Goal: Information Seeking & Learning: Learn about a topic

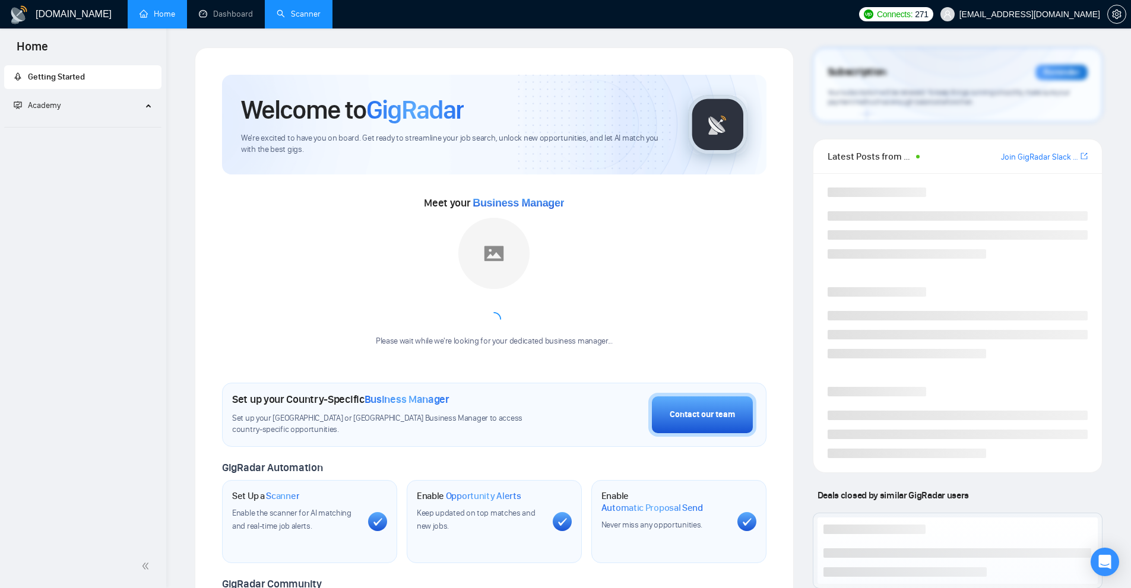
click at [287, 19] on link "Scanner" at bounding box center [299, 14] width 44 height 10
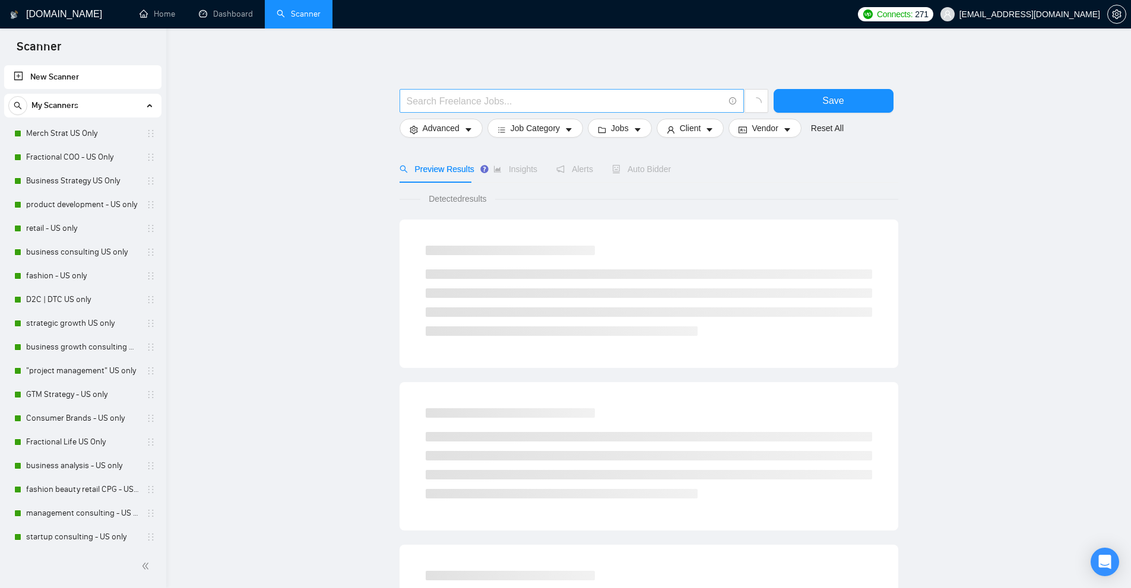
click at [515, 100] on input "text" at bounding box center [565, 101] width 317 height 15
paste input "SmartSender"
drag, startPoint x: 431, startPoint y: 200, endPoint x: 518, endPoint y: 201, distance: 86.7
click at [490, 199] on span "Detected results" at bounding box center [457, 198] width 74 height 13
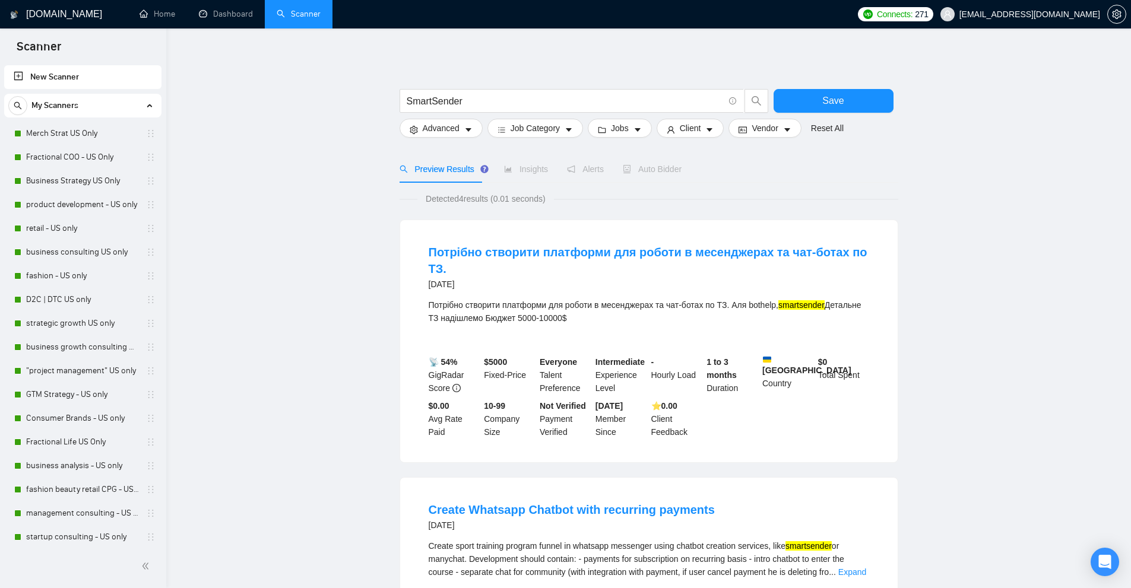
click at [669, 203] on div "Detected 4 results (0.01 seconds)" at bounding box center [649, 198] width 499 height 13
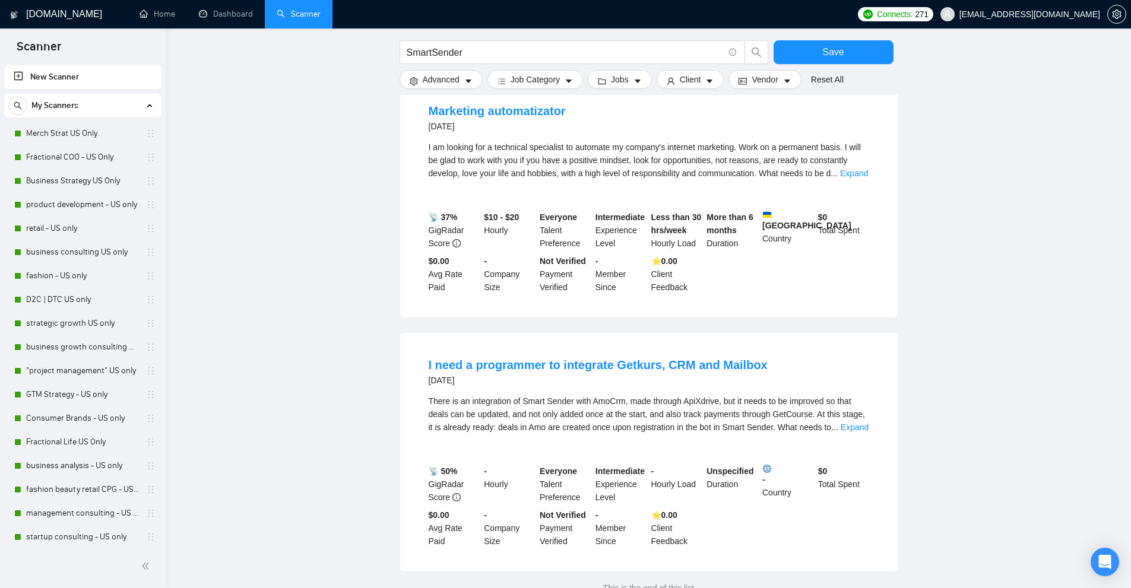
scroll to position [752, 0]
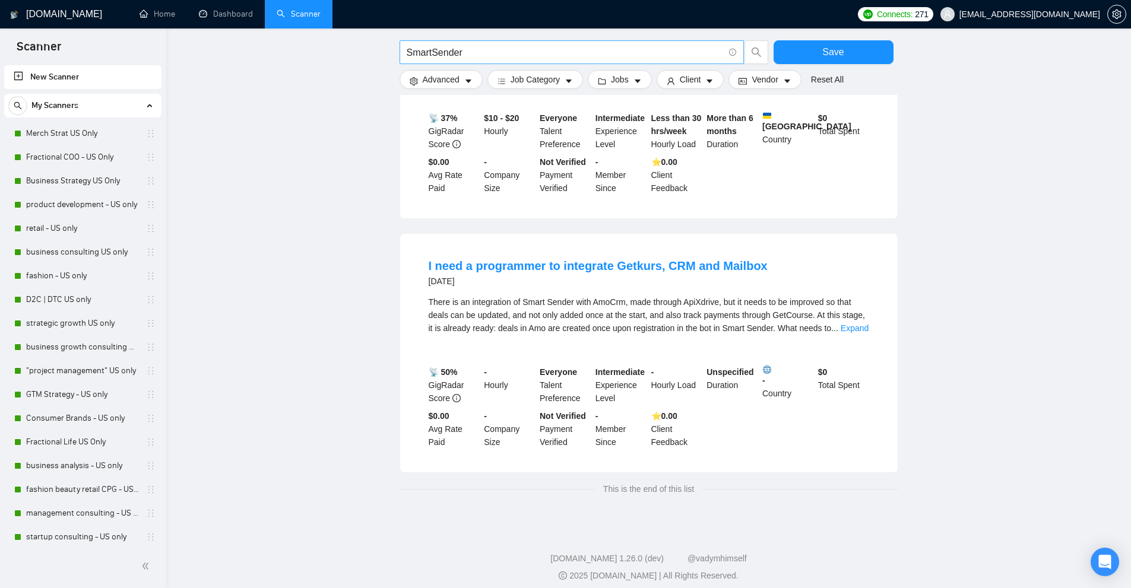
click at [571, 53] on input "SmartSender" at bounding box center [565, 52] width 317 height 15
paste input "endPulse"
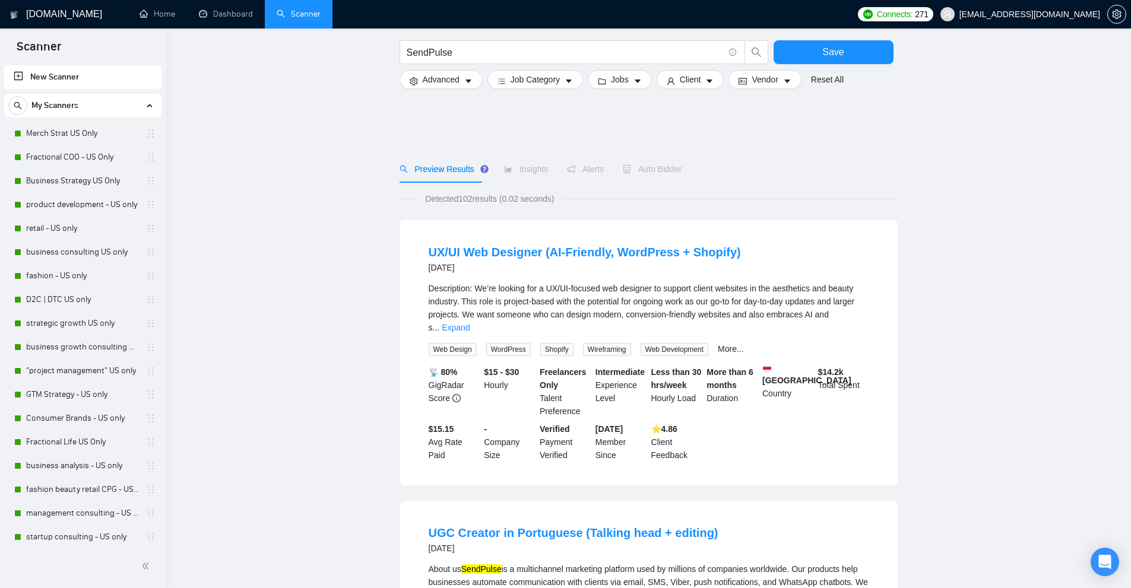
scroll to position [297, 0]
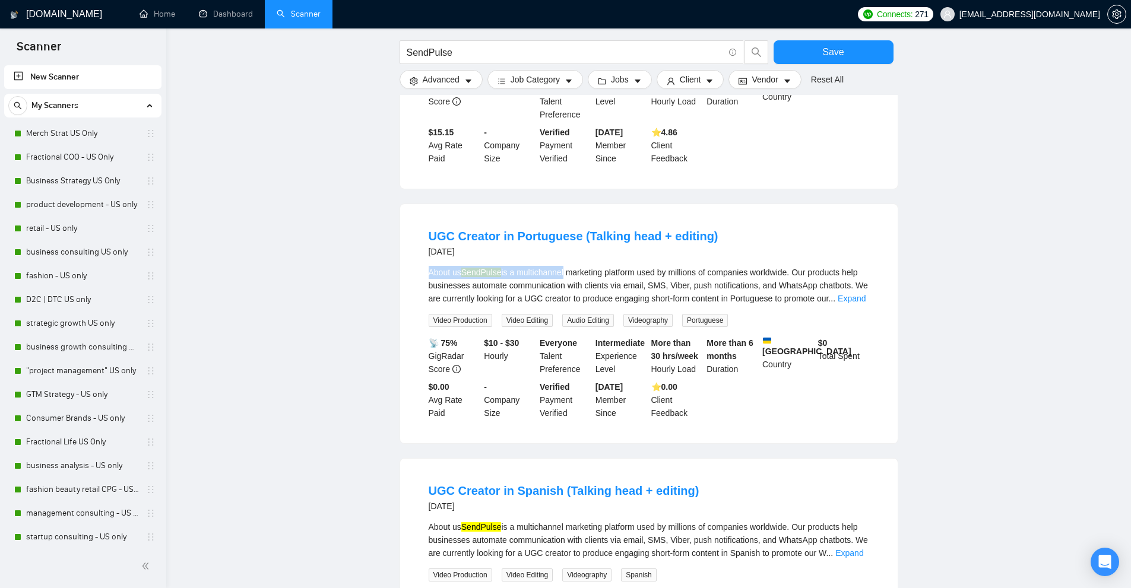
drag, startPoint x: 418, startPoint y: 259, endPoint x: 582, endPoint y: 259, distance: 164.5
click at [582, 259] on li "UGC Creator in Portuguese (Talking head + editing) [DATE] About us SendPulse is…" at bounding box center [648, 324] width 469 height 211
click at [620, 266] on div "About us SendPulse is a multichannel marketing platform used by millions of com…" at bounding box center [649, 285] width 441 height 39
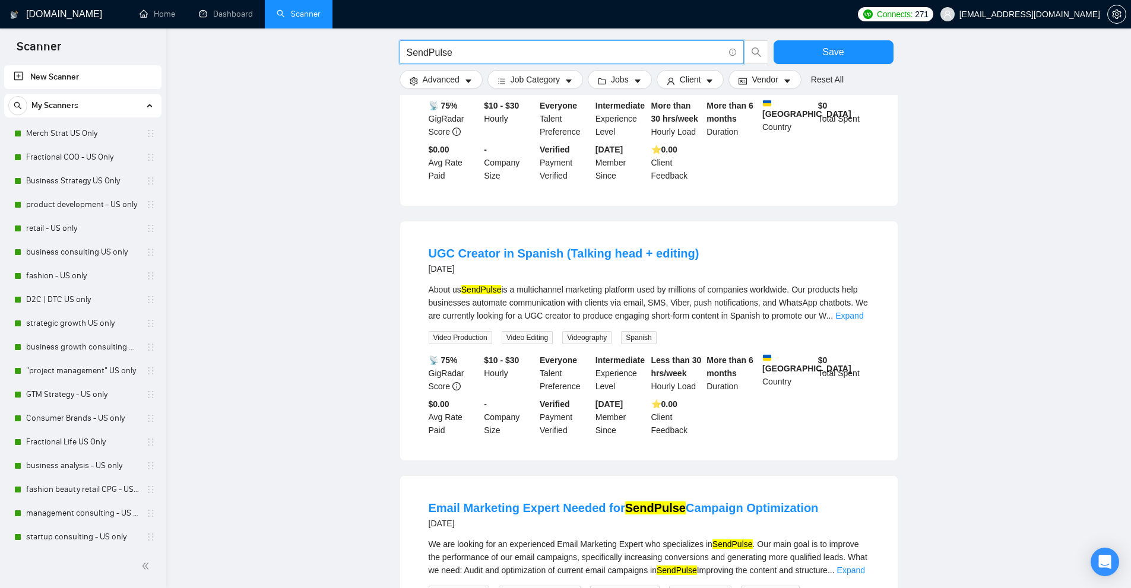
click at [466, 49] on input "SendPulse" at bounding box center [565, 52] width 317 height 15
paste input "ManyChat"
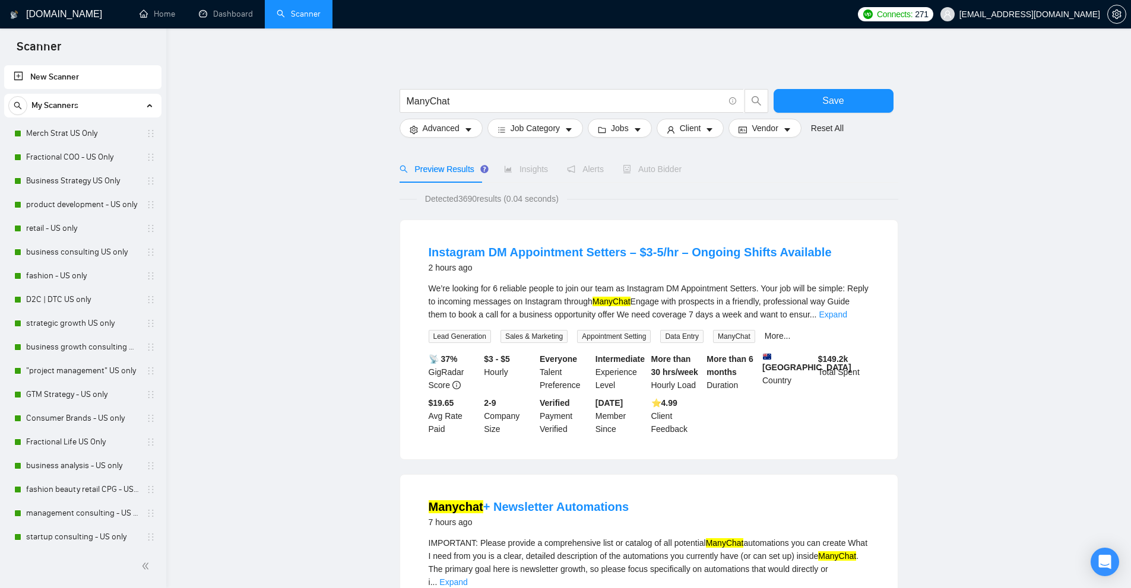
click at [622, 303] on mark "ManyChat" at bounding box center [612, 302] width 38 height 10
click at [724, 299] on div "We’re looking for 6 reliable people to join our team as Instagram DM Appointmen…" at bounding box center [649, 301] width 441 height 39
click at [461, 99] on input "ManyChat" at bounding box center [565, 101] width 317 height 15
paste input "clay"
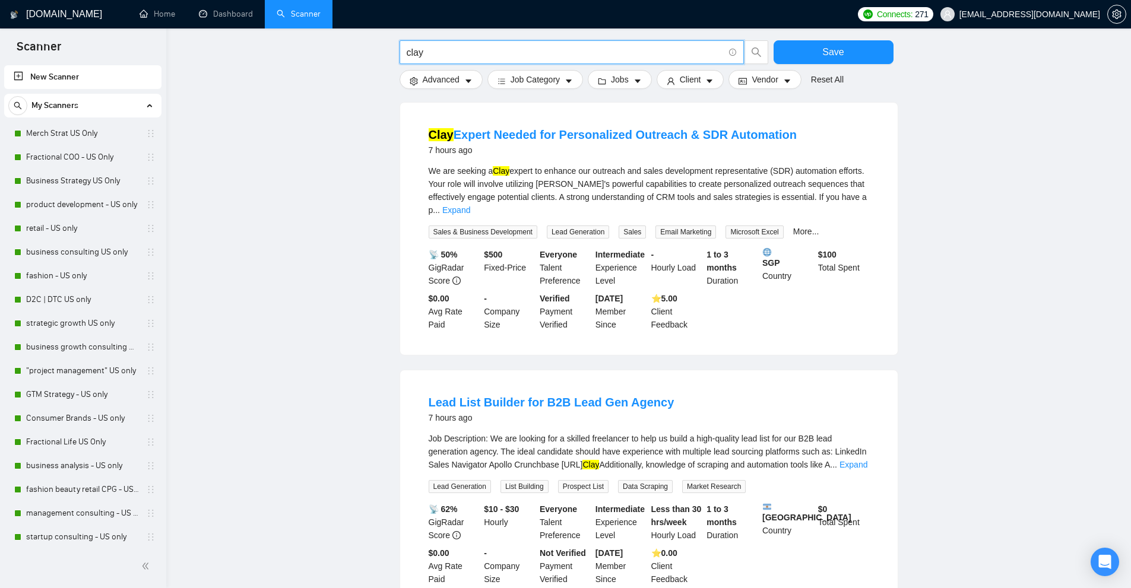
scroll to position [891, 0]
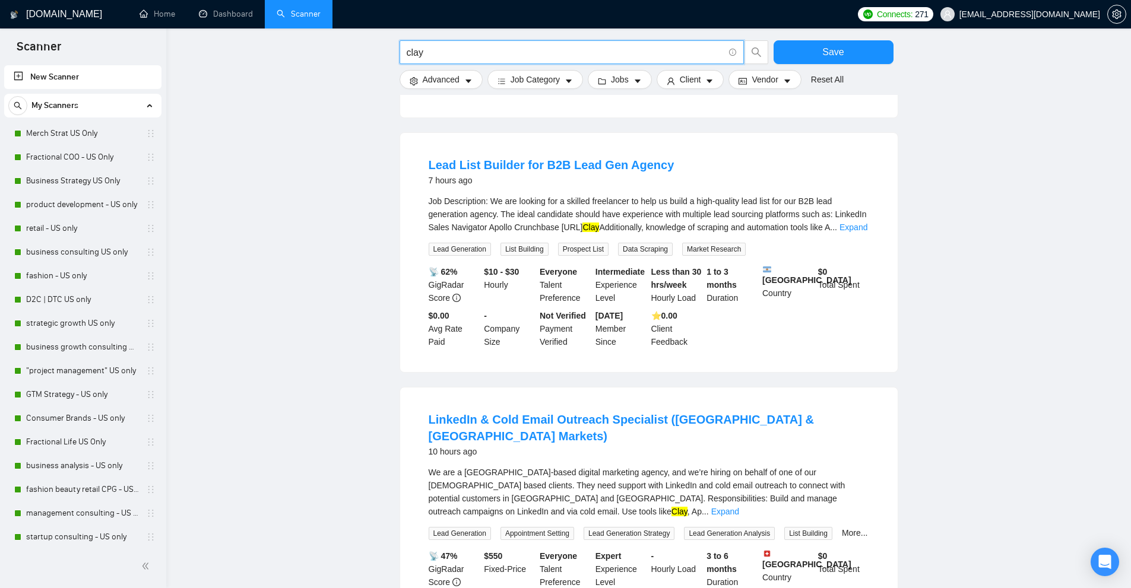
click at [492, 57] on input "clay" at bounding box center [565, 52] width 317 height 15
type input "[DOMAIN_NAME]"
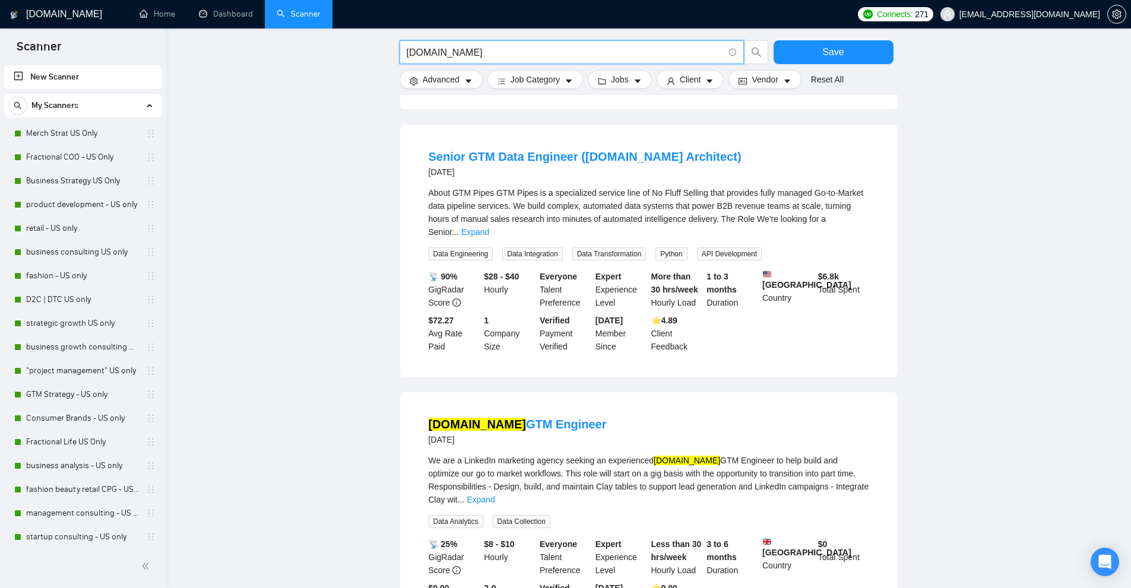
scroll to position [1024, 0]
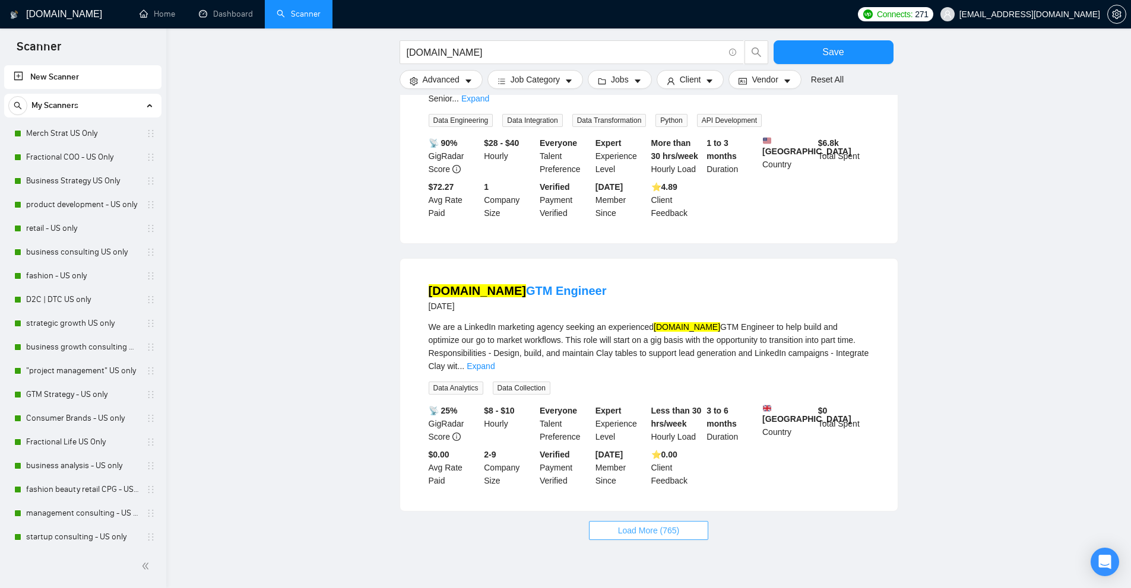
click at [635, 524] on span "Load More (765)" at bounding box center [649, 530] width 62 height 13
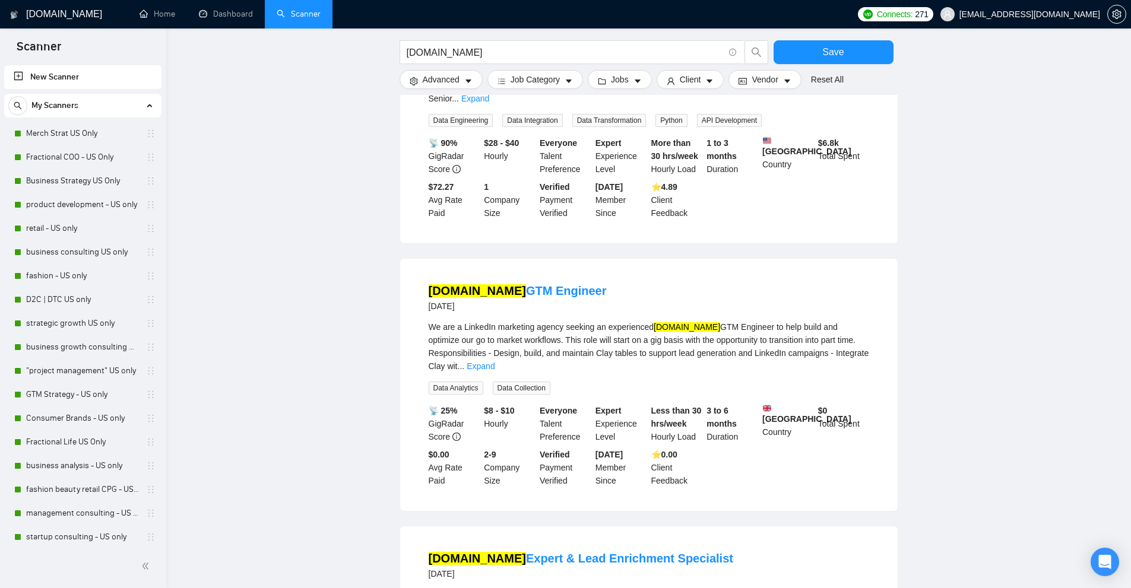
scroll to position [1202, 0]
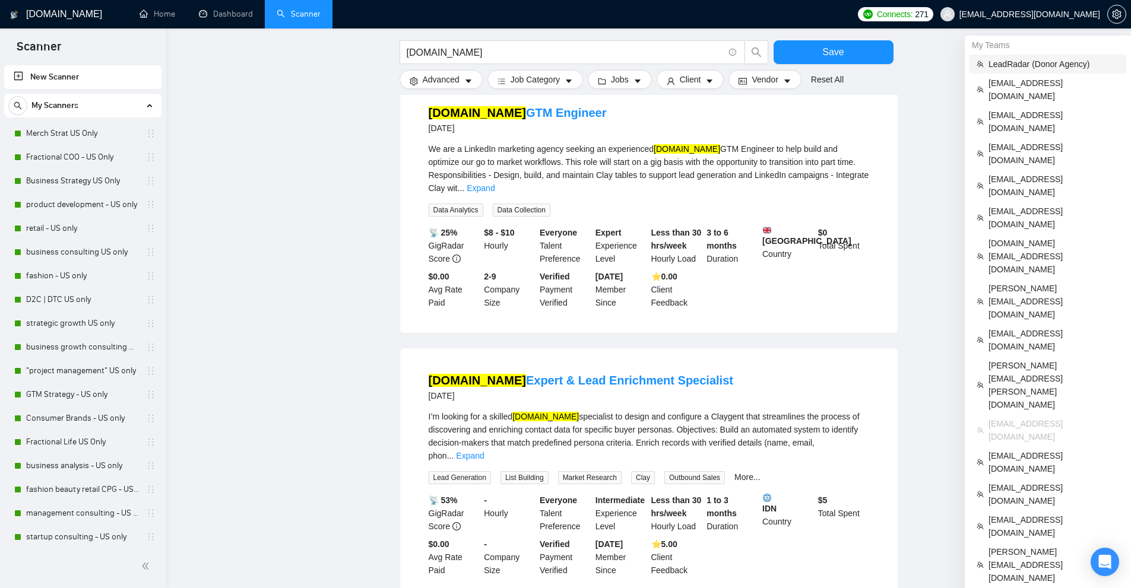
click at [1020, 61] on span "LeadRadar (Donor Agency)" at bounding box center [1054, 64] width 131 height 13
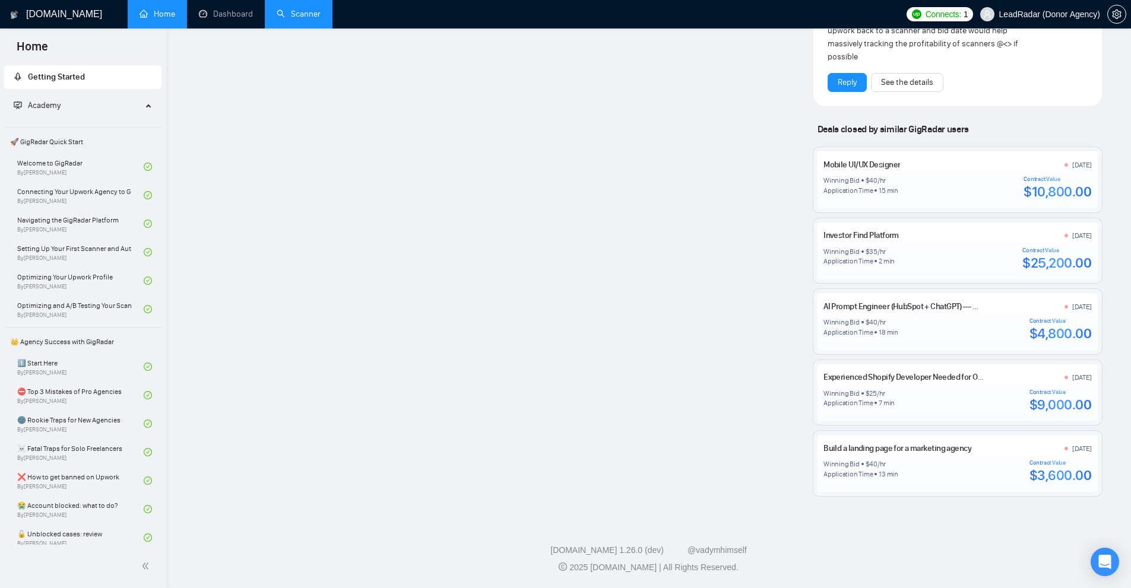
scroll to position [820, 0]
